Goal: Transaction & Acquisition: Purchase product/service

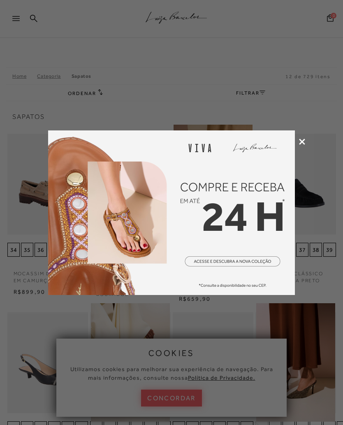
click at [300, 144] on icon at bounding box center [302, 142] width 6 height 6
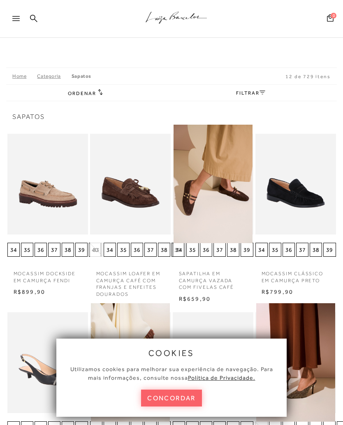
click at [162, 398] on button "concordar" at bounding box center [171, 397] width 61 height 17
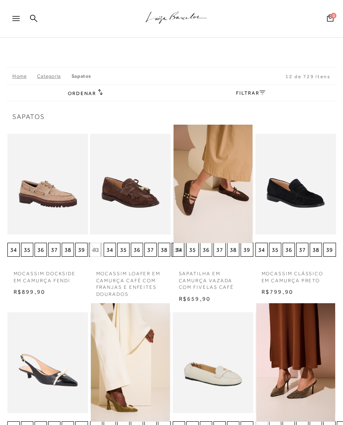
click at [21, 23] on div at bounding box center [19, 21] width 15 height 12
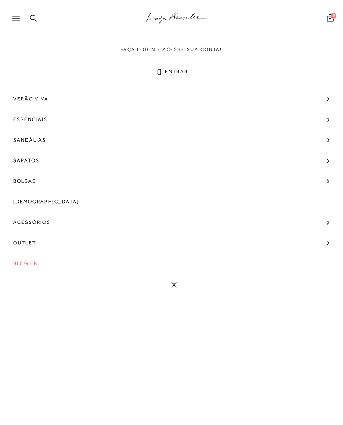
click at [15, 18] on icon at bounding box center [15, 18] width 7 height 5
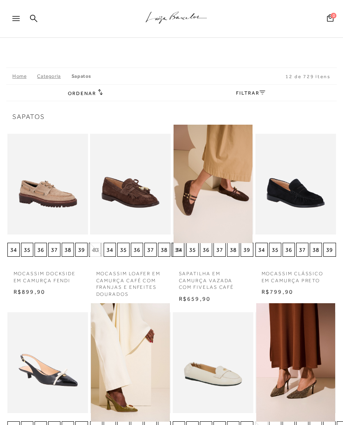
click at [34, 23] on link at bounding box center [33, 19] width 7 height 10
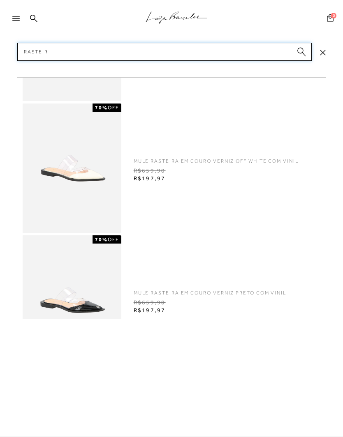
click at [122, 52] on input "Rasteir" at bounding box center [164, 52] width 295 height 18
type input "Rasteir"
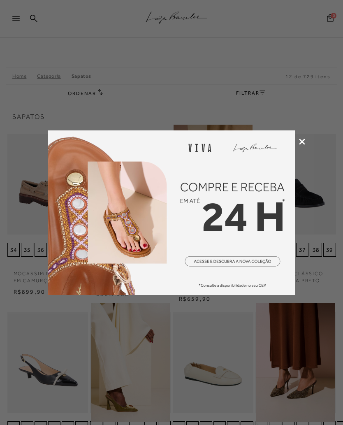
click at [233, 258] on img at bounding box center [171, 212] width 247 height 164
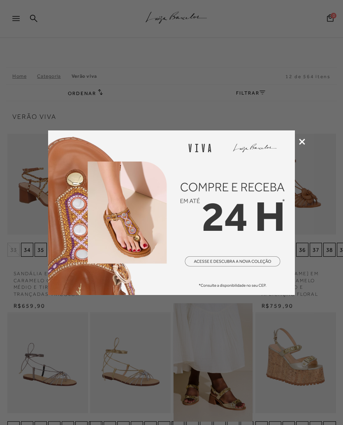
click at [229, 262] on img at bounding box center [171, 212] width 247 height 164
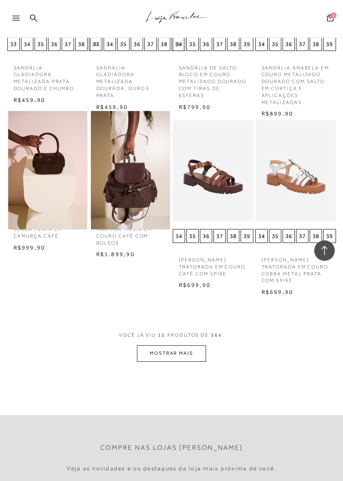
scroll to position [384, 0]
click at [184, 347] on button "MOSTRAR MAIS" at bounding box center [171, 353] width 69 height 16
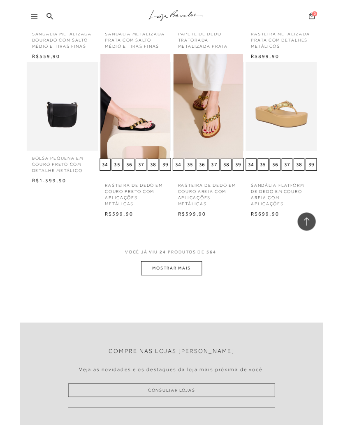
scroll to position [968, 0]
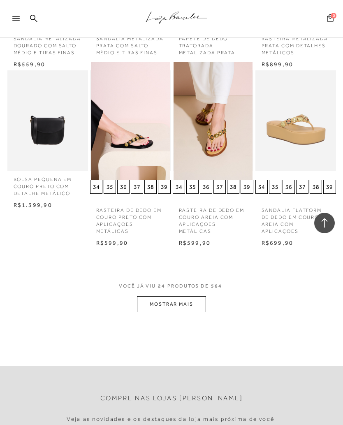
click at [187, 301] on button "MOSTRAR MAIS" at bounding box center [171, 304] width 69 height 16
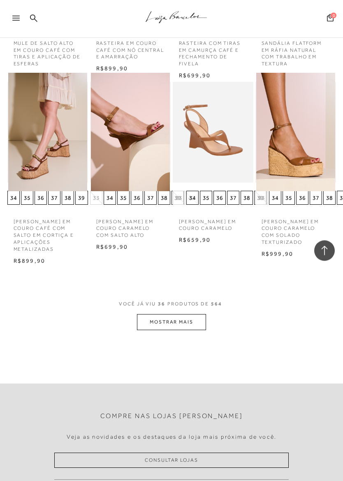
scroll to position [1492, 0]
click at [167, 314] on button "MOSTRAR MAIS" at bounding box center [171, 322] width 69 height 16
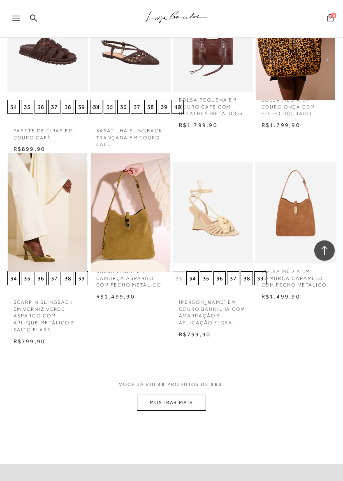
scroll to position [1953, 0]
click at [173, 395] on button "MOSTRAR MAIS" at bounding box center [171, 403] width 69 height 16
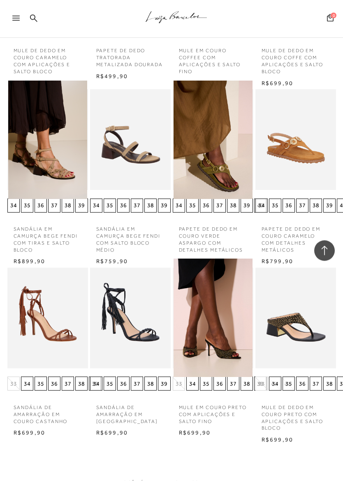
scroll to position [2415, 0]
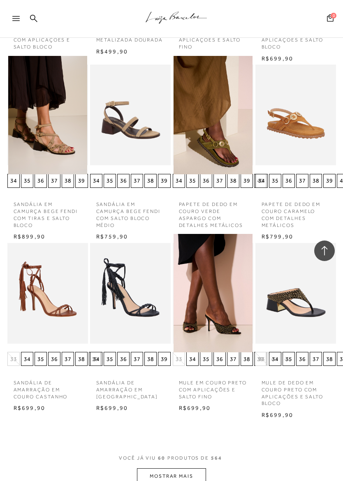
click at [175, 424] on button "MOSTRAR MAIS" at bounding box center [171, 476] width 69 height 16
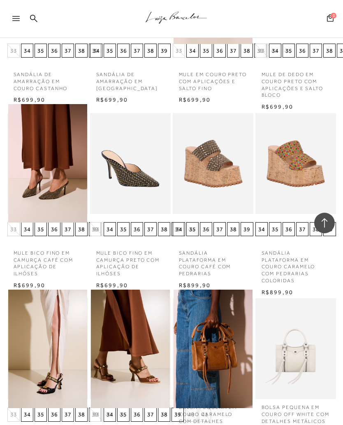
scroll to position [2722, 0]
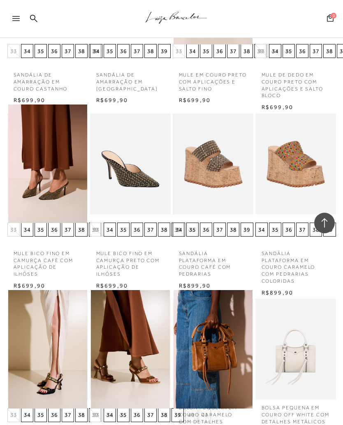
click at [23, 23] on div at bounding box center [19, 21] width 15 height 12
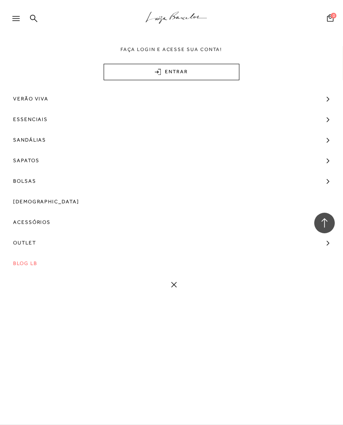
click at [44, 141] on span "Sandálias" at bounding box center [29, 139] width 33 height 21
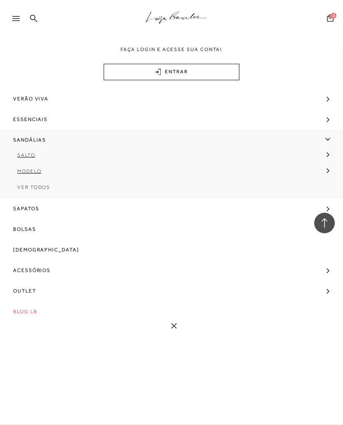
click at [36, 175] on link "Modelo" at bounding box center [168, 174] width 337 height 16
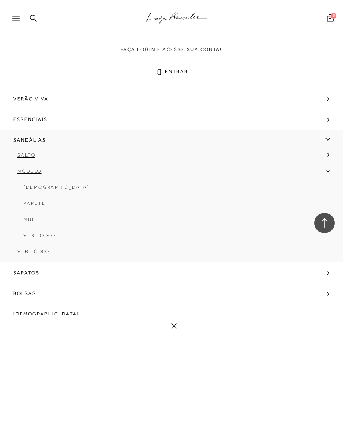
click at [49, 191] on link "[DEMOGRAPHIC_DATA]" at bounding box center [168, 190] width 325 height 16
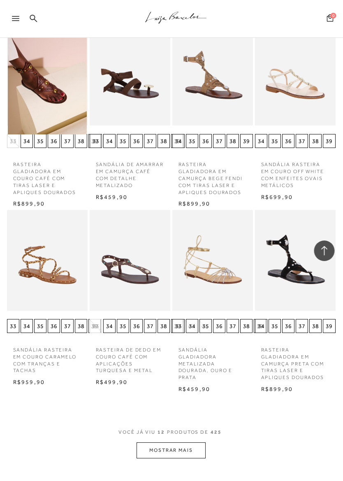
scroll to position [362, 0]
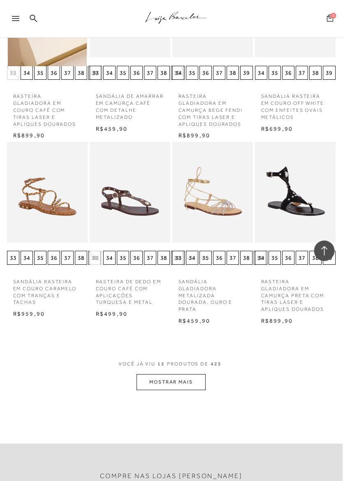
click at [185, 374] on button "MOSTRAR MAIS" at bounding box center [171, 382] width 69 height 16
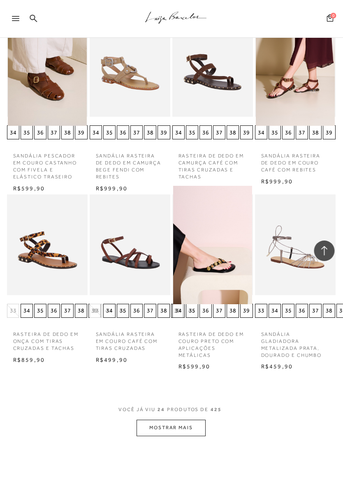
scroll to position [897, 0]
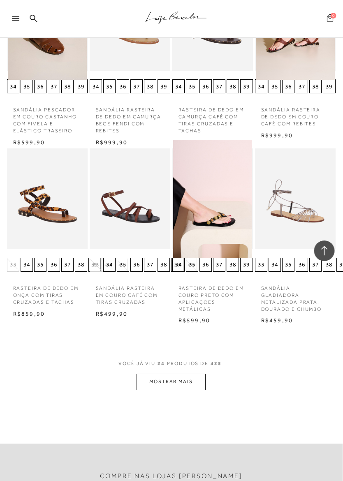
click at [184, 374] on button "MOSTRAR MAIS" at bounding box center [171, 382] width 69 height 16
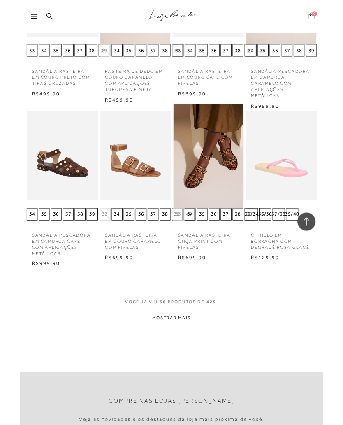
scroll to position [1460, 0]
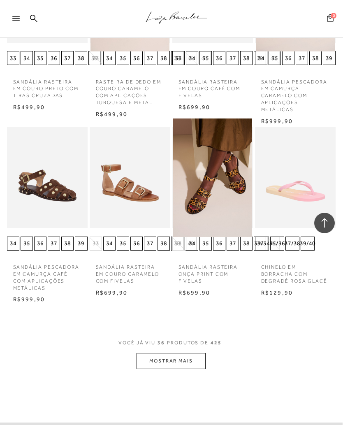
click at [182, 353] on button "MOSTRAR MAIS" at bounding box center [170, 361] width 69 height 16
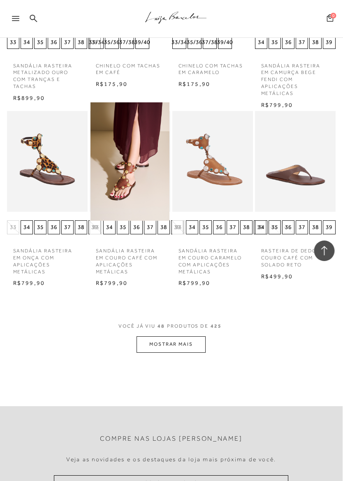
scroll to position [2025, 0]
click at [172, 336] on button "MOSTRAR MAIS" at bounding box center [170, 344] width 69 height 16
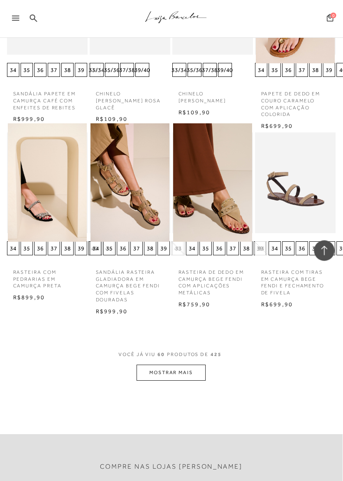
scroll to position [2535, 0]
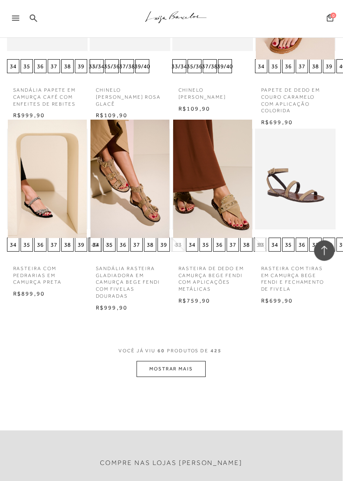
click at [179, 361] on button "MOSTRAR MAIS" at bounding box center [171, 369] width 69 height 16
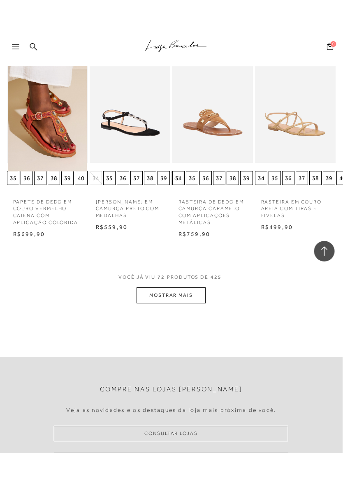
scroll to position [3180, 0]
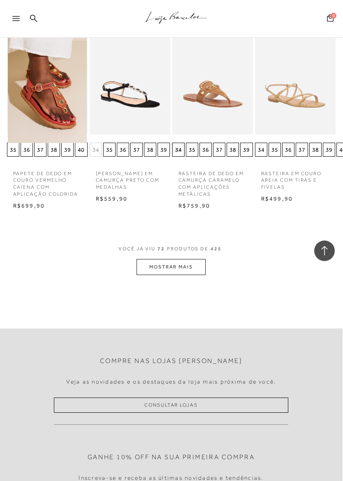
click at [173, 259] on button "MOSTRAR MAIS" at bounding box center [170, 267] width 69 height 16
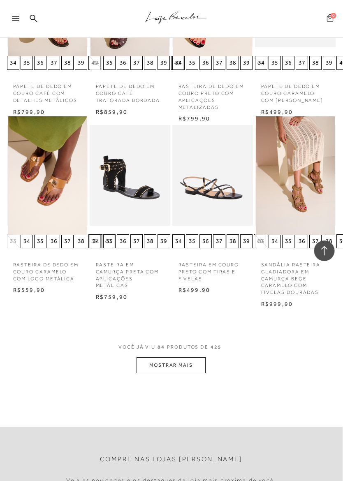
scroll to position [3623, 0]
click at [173, 357] on button "MOSTRAR MAIS" at bounding box center [170, 365] width 69 height 16
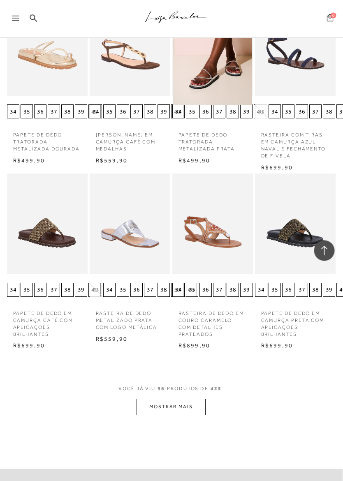
scroll to position [4116, 0]
click at [169, 399] on button "MOSTRAR MAIS" at bounding box center [170, 407] width 69 height 16
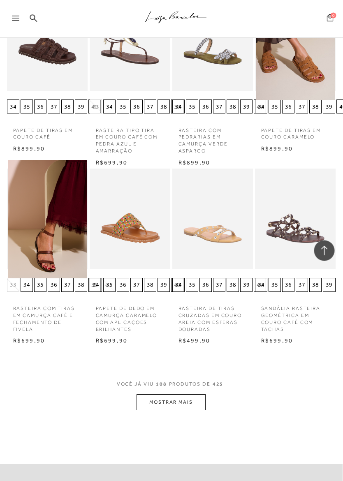
scroll to position [4663, 0]
click at [180, 394] on button "MOSTRAR MAIS" at bounding box center [171, 402] width 69 height 16
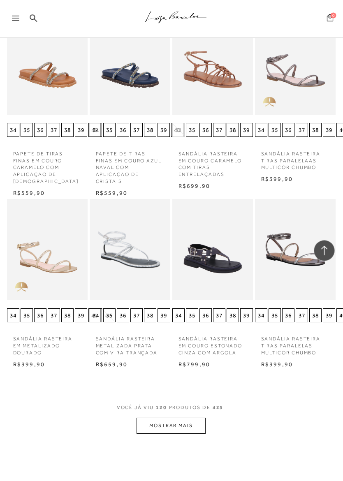
scroll to position [5181, 0]
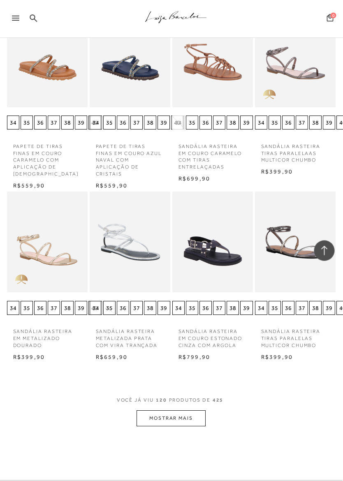
click at [179, 411] on button "MOSTRAR MAIS" at bounding box center [171, 419] width 69 height 16
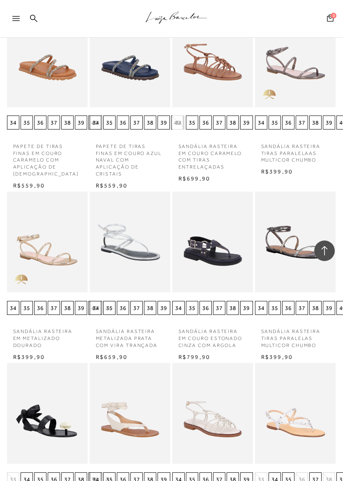
click at [180, 361] on img at bounding box center [212, 413] width 79 height 118
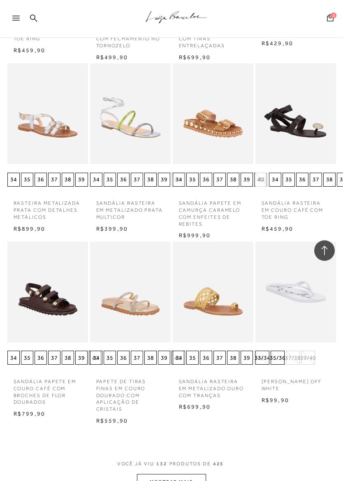
scroll to position [5662, 0]
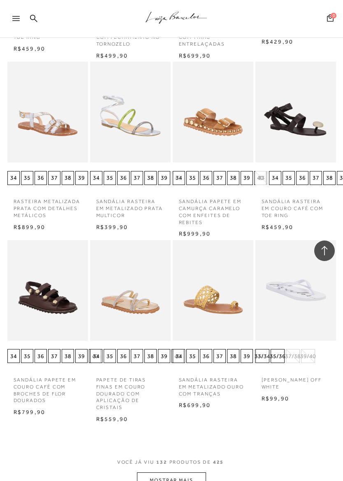
click at [193, 424] on button "MOSTRAR MAIS" at bounding box center [171, 480] width 69 height 16
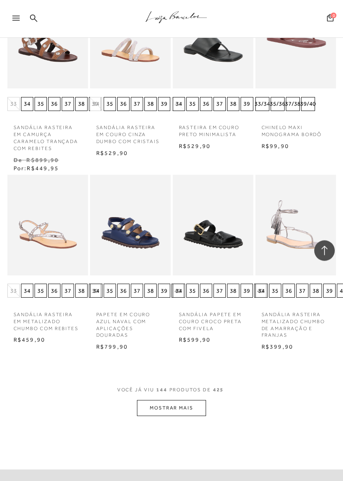
click at [193, 400] on button "MOSTRAR MAIS" at bounding box center [171, 408] width 69 height 16
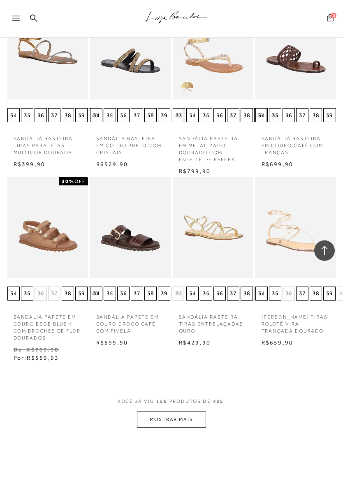
scroll to position [6817, 0]
click at [172, 411] on button "MOSTRAR MAIS" at bounding box center [171, 419] width 69 height 16
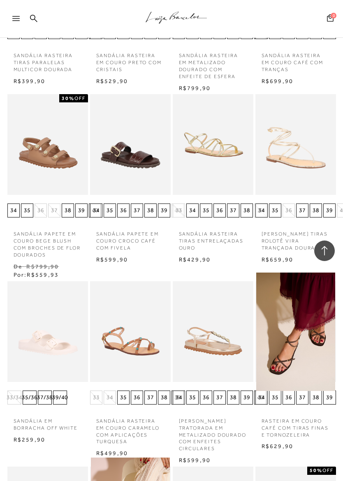
scroll to position [6902, 0]
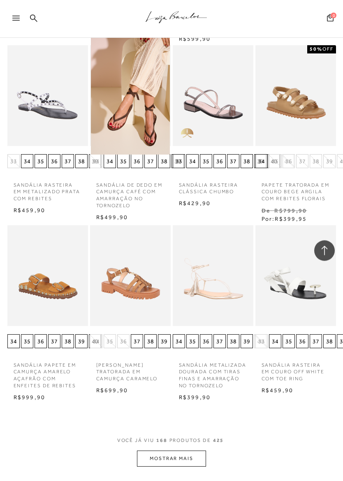
click at [188, 424] on button "MOSTRAR MAIS" at bounding box center [171, 459] width 69 height 16
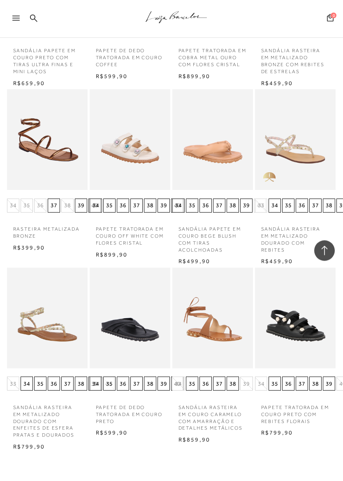
scroll to position [7818, 0]
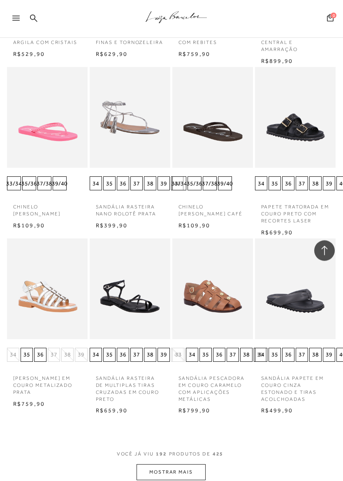
scroll to position [8379, 0]
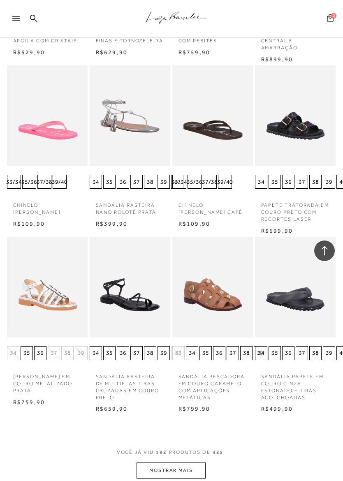
click at [187, 424] on button "MOSTRAR MAIS" at bounding box center [170, 470] width 69 height 16
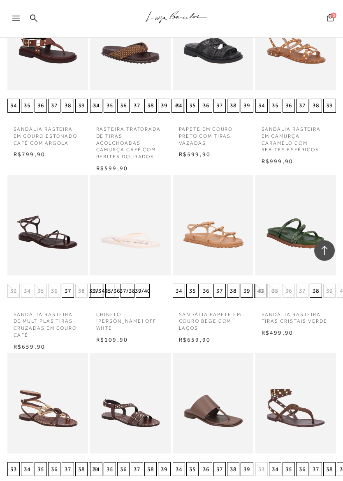
scroll to position [8806, 0]
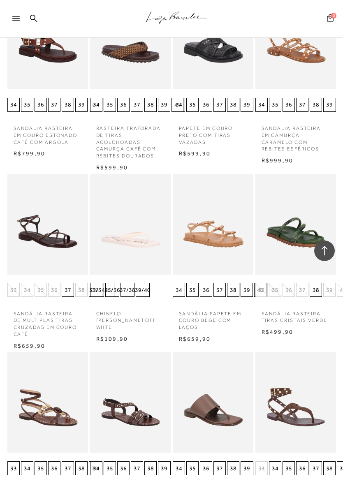
click at [138, 343] on img at bounding box center [130, 402] width 79 height 118
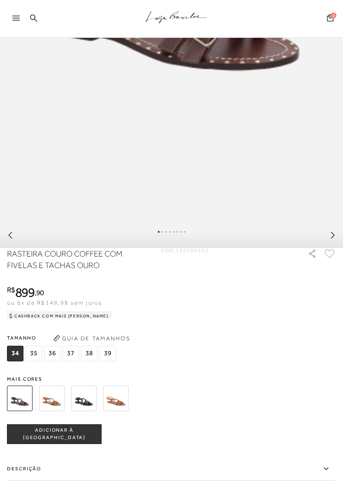
scroll to position [368, 0]
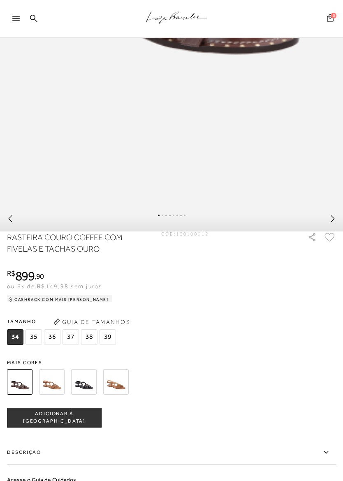
click at [121, 395] on img at bounding box center [115, 381] width 25 height 25
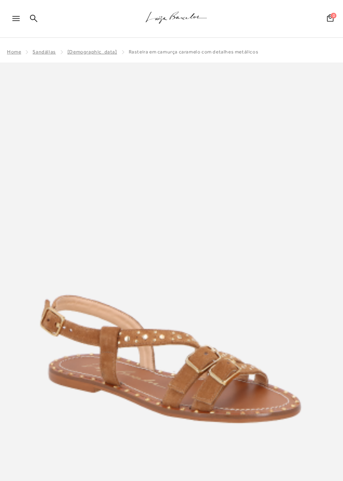
click at [295, 239] on img at bounding box center [171, 320] width 343 height 514
click at [127, 356] on img at bounding box center [171, 320] width 343 height 514
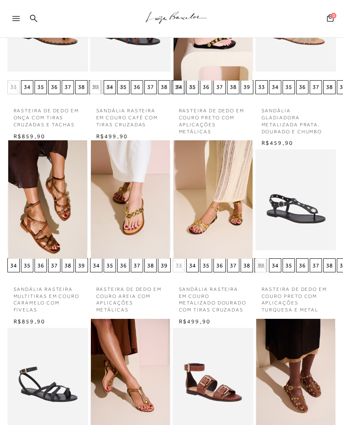
scroll to position [397, 0]
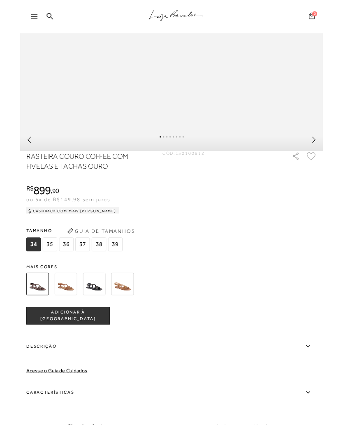
scroll to position [421, 0]
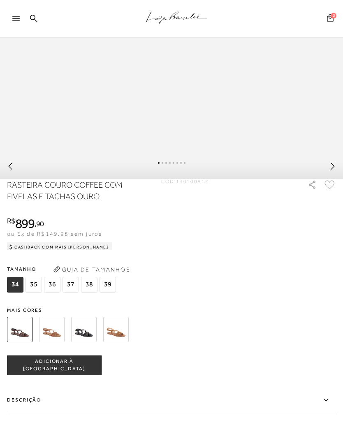
click at [119, 339] on img at bounding box center [115, 329] width 25 height 25
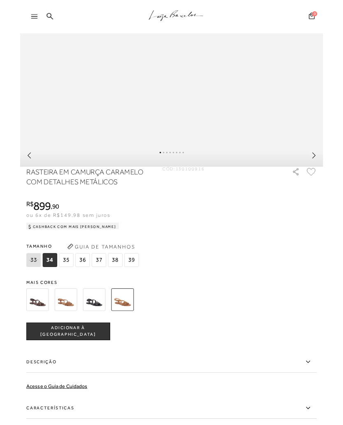
scroll to position [406, 0]
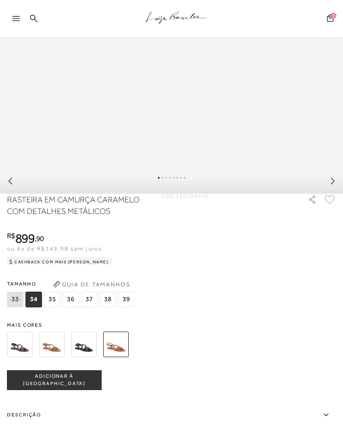
click at [107, 307] on span "38" at bounding box center [107, 299] width 16 height 16
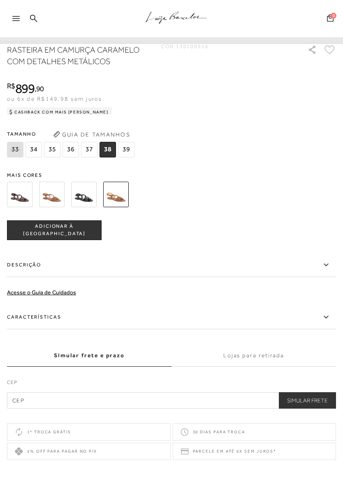
scroll to position [557, 0]
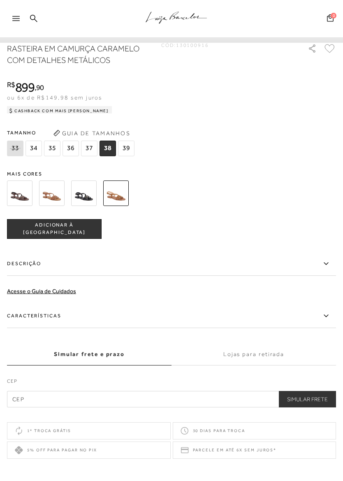
click at [88, 407] on input "text" at bounding box center [171, 399] width 329 height 16
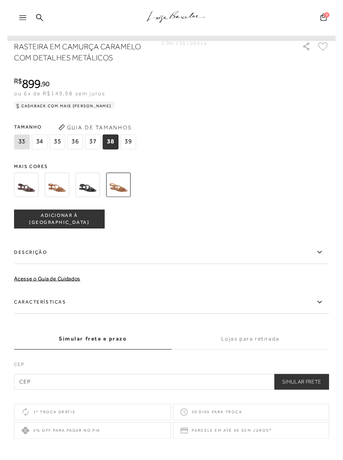
scroll to position [673, 0]
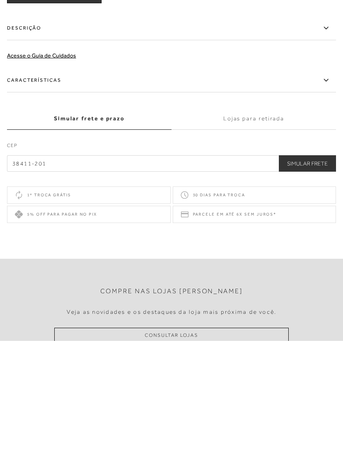
type input "38411-201"
click at [305, 275] on button "Simular Frete" at bounding box center [307, 283] width 57 height 16
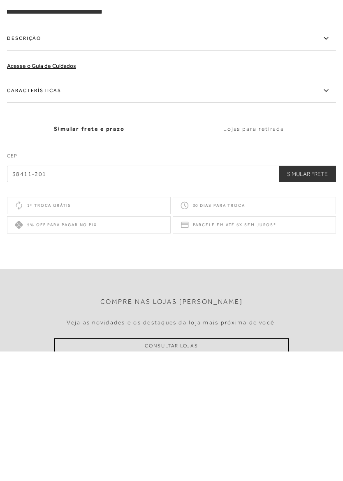
scroll to position [793, 0]
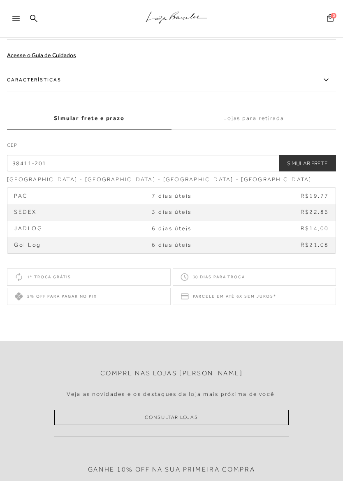
click at [330, 424] on div "Compre nas lojas [PERSON_NAME] as novidades e os destaques da loja mais próxima…" at bounding box center [171, 452] width 343 height 223
click at [253, 128] on label "Lojas para retirada" at bounding box center [253, 118] width 164 height 22
click at [0, 0] on input "Lojas para retirada" at bounding box center [0, 0] width 0 height 0
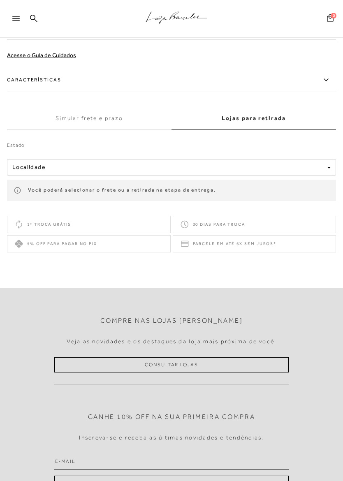
click at [326, 176] on button "Localidade" at bounding box center [171, 167] width 329 height 16
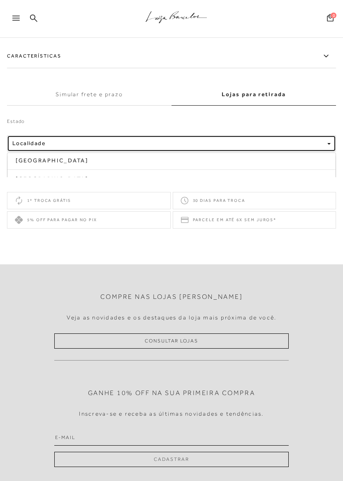
scroll to position [817, 0]
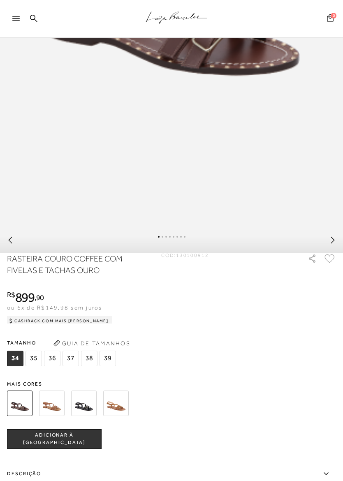
scroll to position [349, 0]
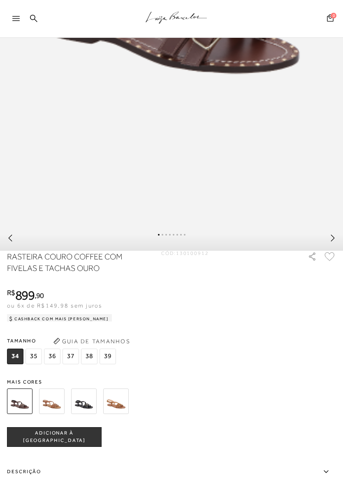
click at [123, 407] on img at bounding box center [115, 400] width 25 height 25
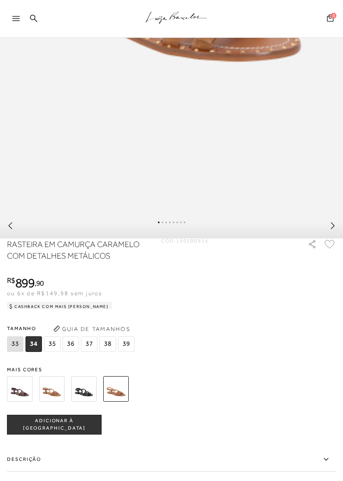
scroll to position [362, 0]
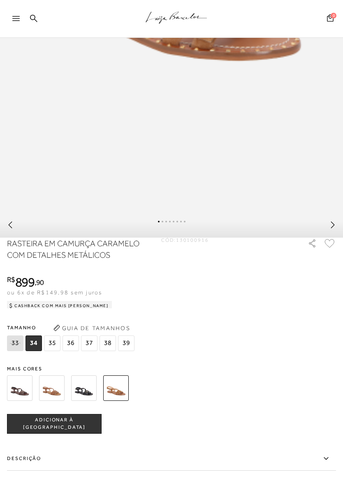
click at [109, 351] on span "38" at bounding box center [107, 343] width 16 height 16
click at [77, 424] on span "ADICIONAR À [GEOGRAPHIC_DATA]" at bounding box center [54, 423] width 94 height 14
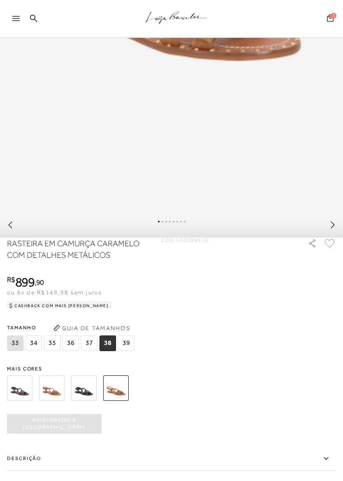
click at [330, 23] on button "1" at bounding box center [330, 19] width 12 height 11
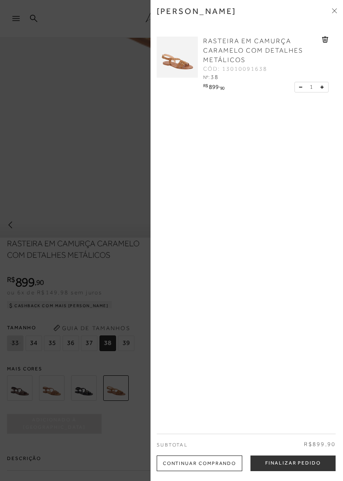
click at [291, 424] on button "Finalizar Pedido" at bounding box center [292, 463] width 85 height 16
